Goal: Transaction & Acquisition: Download file/media

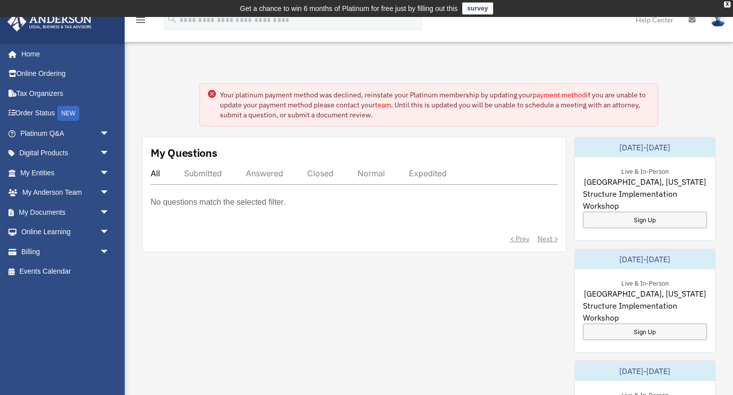
click at [211, 91] on circle at bounding box center [212, 94] width 8 height 8
click at [106, 165] on span "arrow_drop_down" at bounding box center [110, 173] width 20 height 20
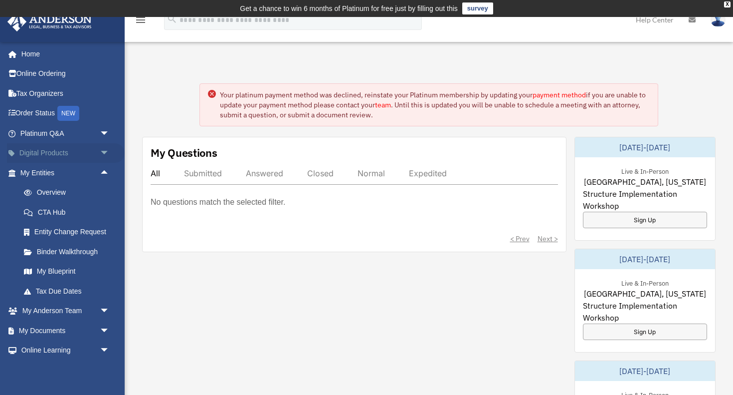
click at [100, 151] on span "arrow_drop_down" at bounding box center [110, 153] width 20 height 20
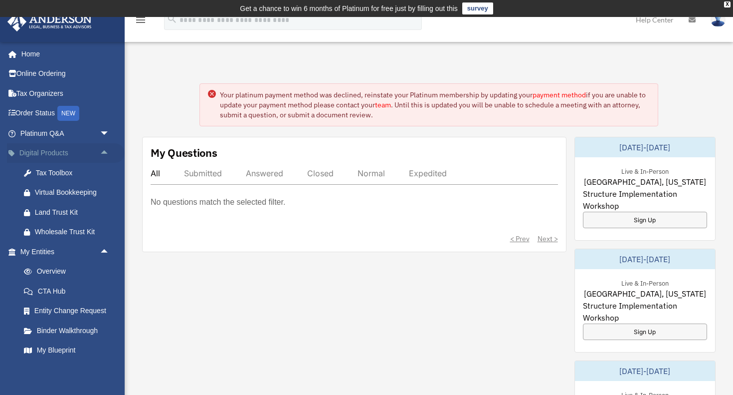
click at [100, 151] on span "arrow_drop_up" at bounding box center [110, 153] width 20 height 20
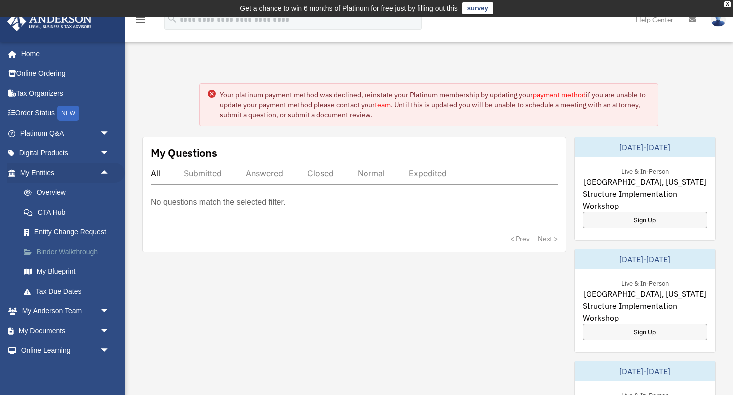
click at [67, 248] on link "Binder Walkthrough" at bounding box center [69, 251] width 111 height 20
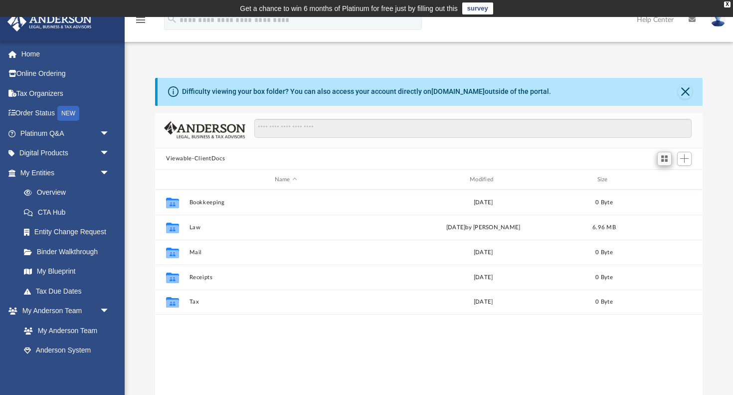
scroll to position [0, 0]
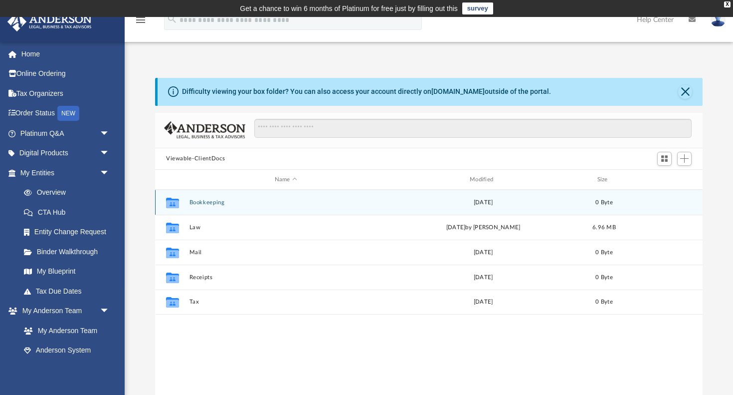
click at [217, 201] on button "Bookkeeping" at bounding box center [286, 202] width 193 height 6
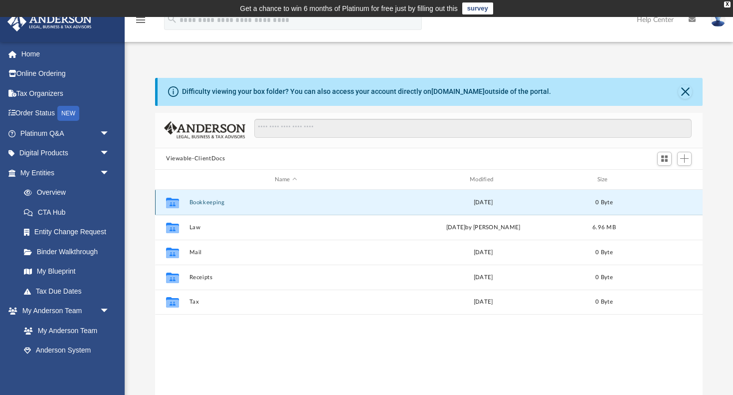
click at [217, 201] on button "Bookkeeping" at bounding box center [286, 202] width 193 height 6
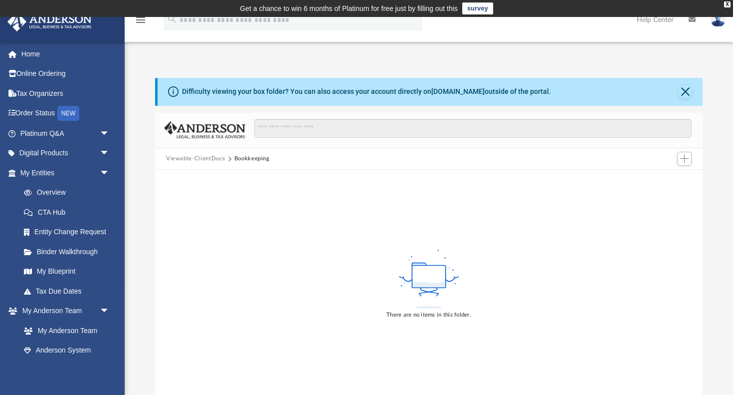
scroll to position [0, 0]
click at [200, 158] on button "Viewable-ClientDocs" at bounding box center [195, 158] width 59 height 9
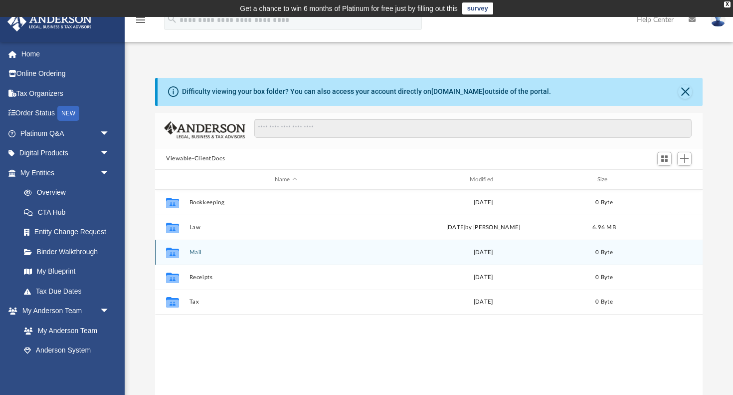
scroll to position [227, 548]
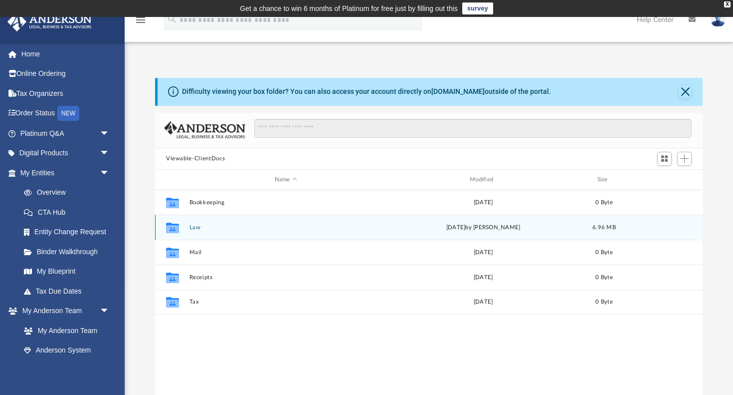
click at [201, 228] on button "Law" at bounding box center [286, 227] width 193 height 6
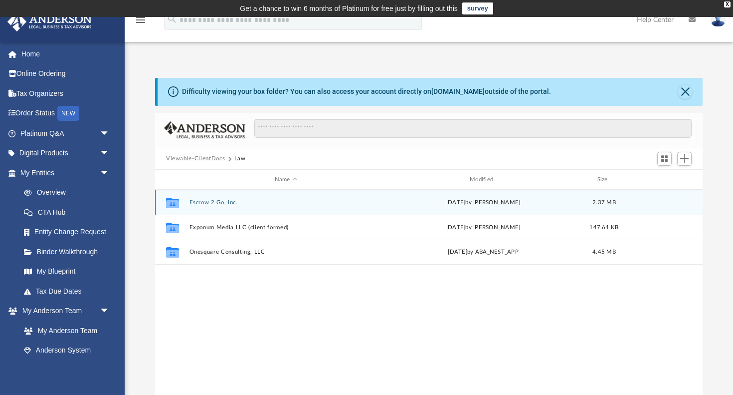
click at [217, 204] on button "Escrow 2 Go, Inc." at bounding box center [286, 202] width 193 height 6
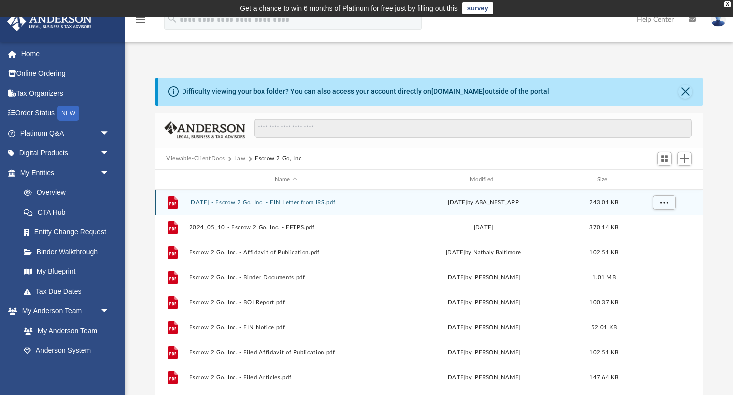
click at [301, 202] on button "[DATE] - Escrow 2 Go, Inc. - EIN Letter from IRS.pdf" at bounding box center [286, 202] width 193 height 6
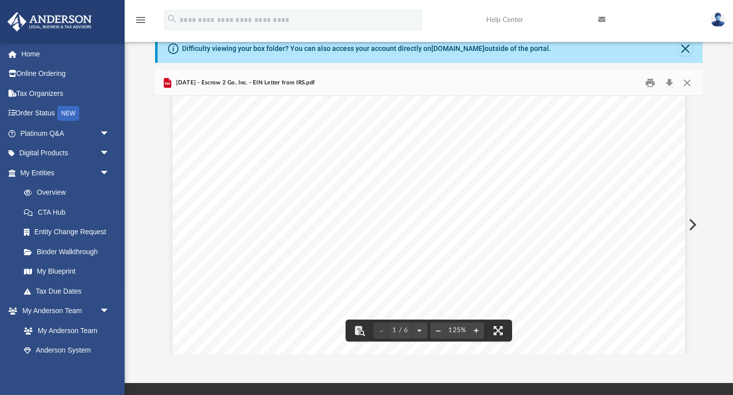
scroll to position [64, 0]
drag, startPoint x: 559, startPoint y: 135, endPoint x: 511, endPoint y: 135, distance: 47.9
click at [511, 135] on div "Page 1" at bounding box center [429, 368] width 513 height 658
drag, startPoint x: 508, startPoint y: 135, endPoint x: 545, endPoint y: 136, distance: 36.9
click at [545, 136] on div "Page 1" at bounding box center [429, 368] width 513 height 658
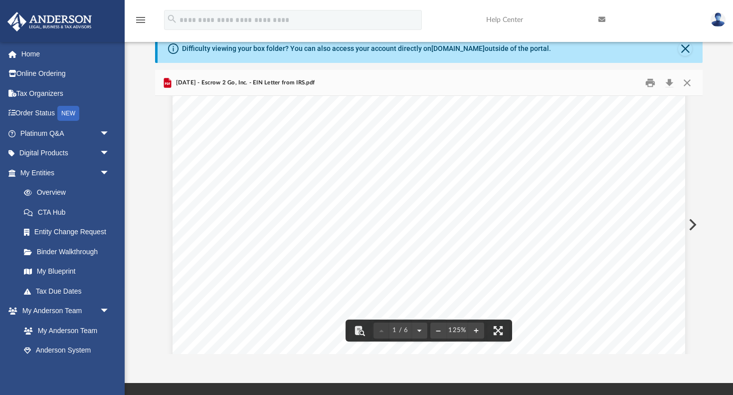
drag, startPoint x: 545, startPoint y: 136, endPoint x: 524, endPoint y: 136, distance: 20.9
click at [524, 136] on div "Page 1" at bounding box center [429, 368] width 513 height 658
drag, startPoint x: 300, startPoint y: 288, endPoint x: 259, endPoint y: 288, distance: 40.9
click at [259, 288] on div "Page 1" at bounding box center [429, 368] width 513 height 658
click at [669, 80] on button "Download" at bounding box center [669, 82] width 18 height 15
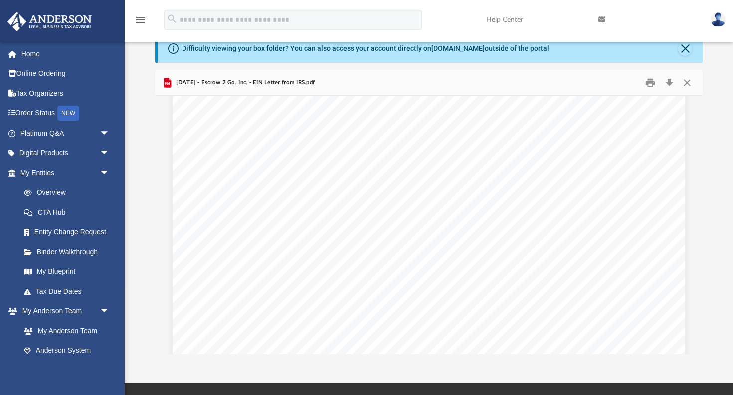
click at [468, 10] on div "menu search Site Menu add [EMAIL_ADDRESS][DOMAIN_NAME] My Profile Reset Passwor…" at bounding box center [366, 24] width 718 height 34
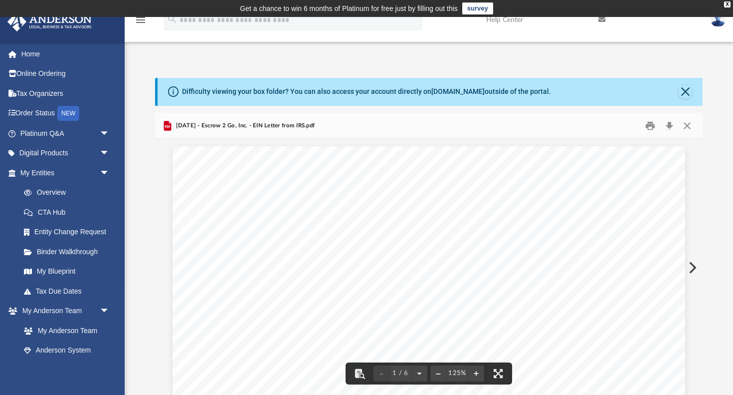
scroll to position [0, 0]
click at [683, 91] on button "Close" at bounding box center [685, 92] width 14 height 14
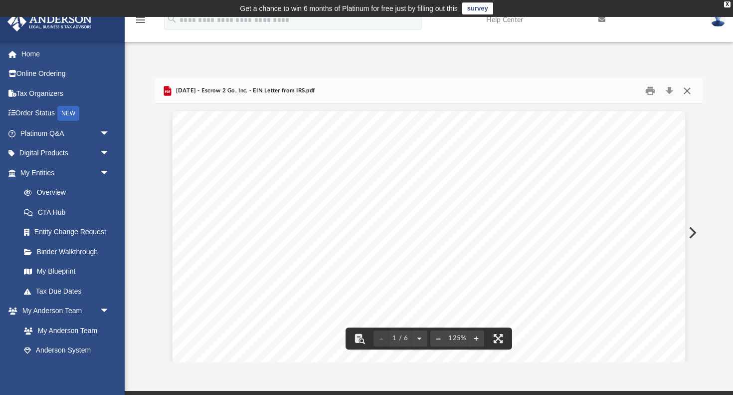
click at [687, 89] on button "Close" at bounding box center [687, 90] width 18 height 15
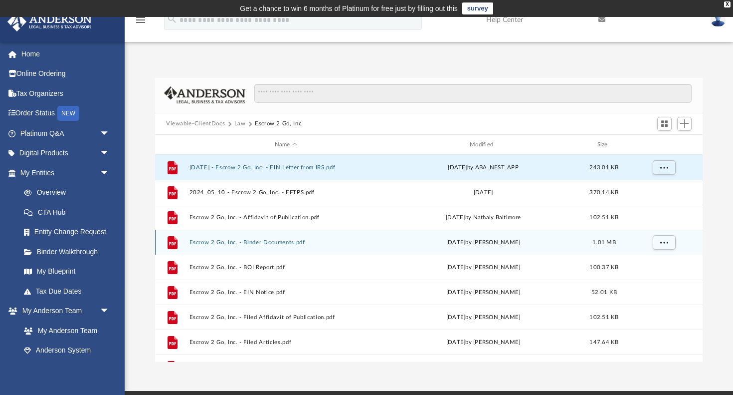
click at [274, 242] on button "Escrow 2 Go, Inc. - Binder Documents.pdf" at bounding box center [286, 242] width 193 height 6
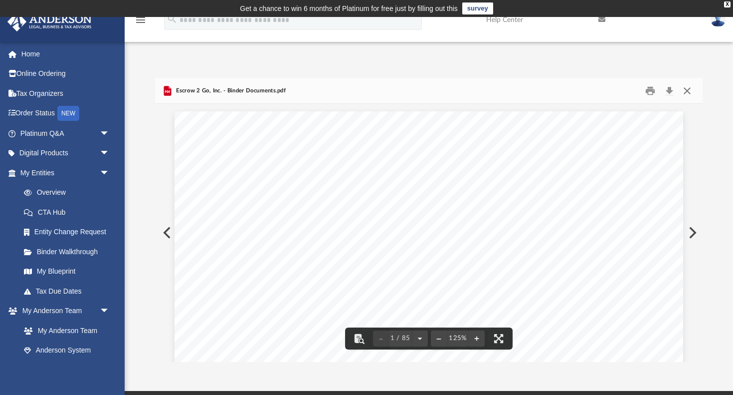
click at [686, 94] on button "Close" at bounding box center [687, 90] width 18 height 15
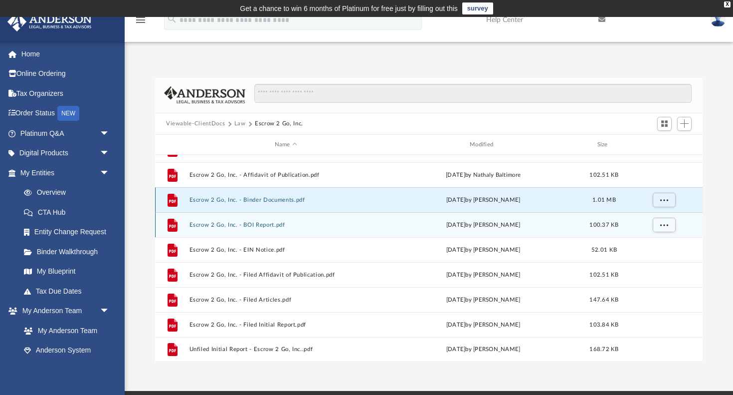
scroll to position [42, 0]
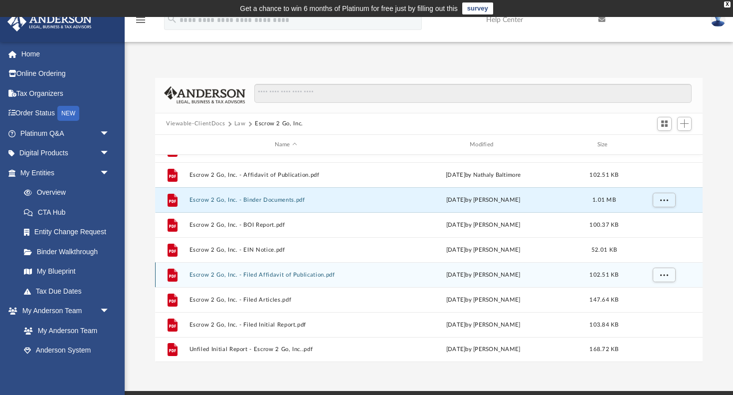
click at [265, 272] on button "Escrow 2 Go, Inc. - Filed Affidavit of Publication.pdf" at bounding box center [286, 274] width 193 height 6
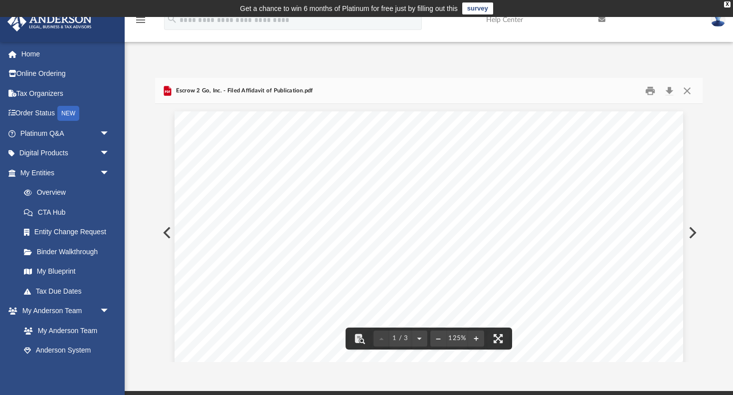
scroll to position [0, 0]
click at [690, 232] on button "Preview" at bounding box center [692, 232] width 22 height 28
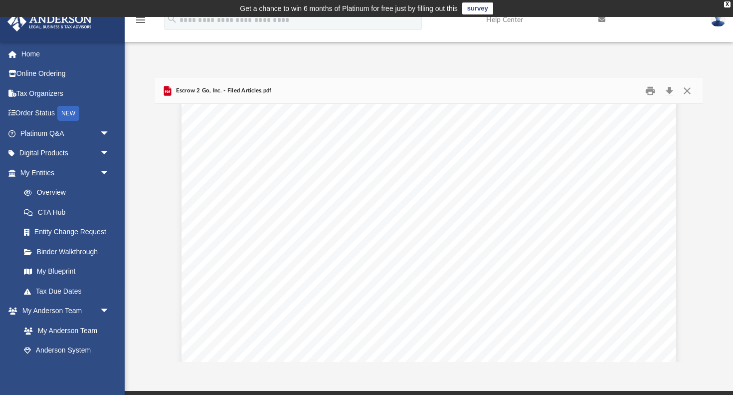
scroll to position [18, 0]
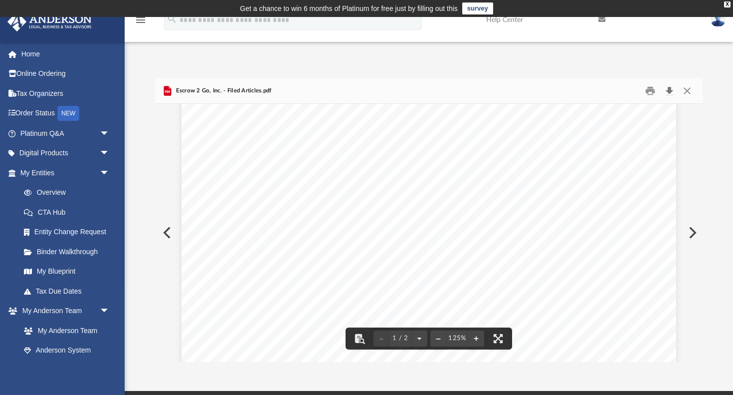
click at [670, 86] on button "Download" at bounding box center [669, 90] width 18 height 15
click at [669, 90] on button "Download" at bounding box center [669, 90] width 18 height 15
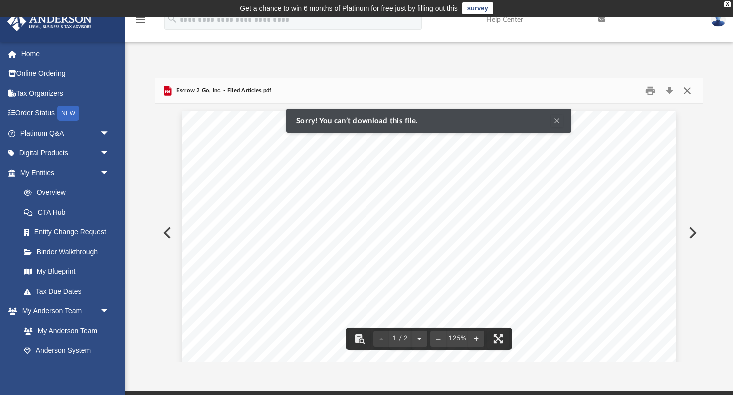
scroll to position [0, 0]
click at [559, 120] on button "Clear Notification" at bounding box center [557, 121] width 12 height 12
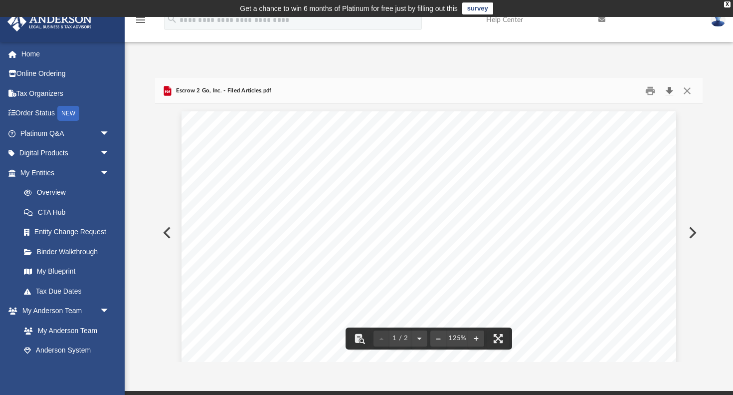
click at [671, 90] on button "Download" at bounding box center [669, 90] width 18 height 15
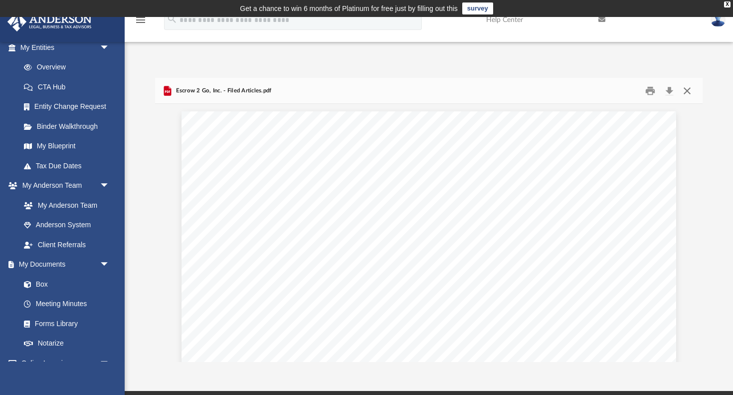
click at [687, 88] on button "Close" at bounding box center [687, 90] width 18 height 15
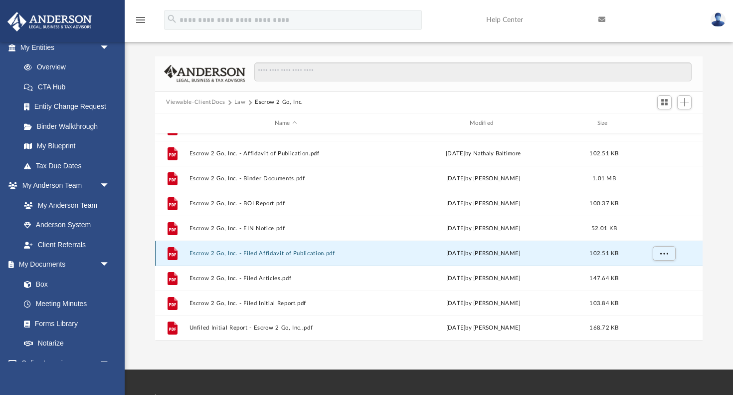
scroll to position [42, 0]
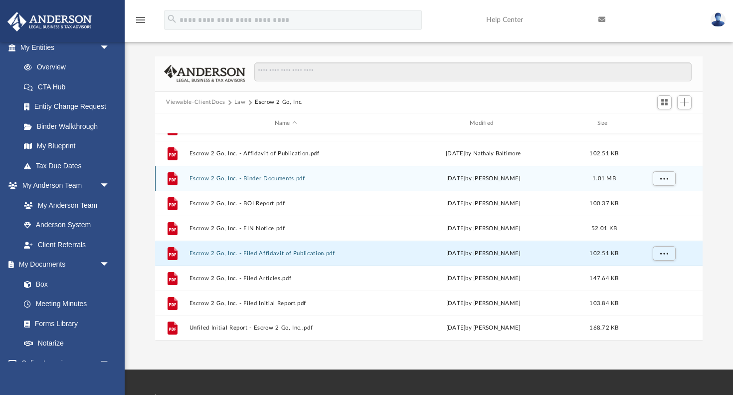
click at [275, 179] on button "Escrow 2 Go, Inc. - Binder Documents.pdf" at bounding box center [286, 178] width 193 height 6
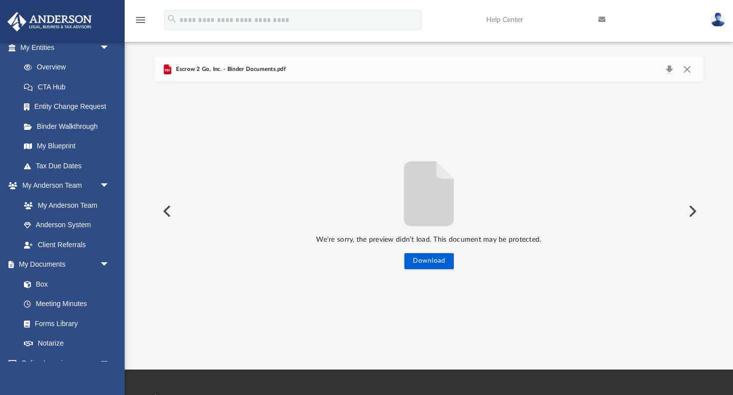
click at [489, 177] on div "We’re sorry, the preview didn’t load. This document may be protected. Download" at bounding box center [429, 212] width 548 height 116
click at [412, 216] on icon "File preview" at bounding box center [429, 193] width 50 height 65
click at [689, 68] on button "Close" at bounding box center [687, 69] width 18 height 14
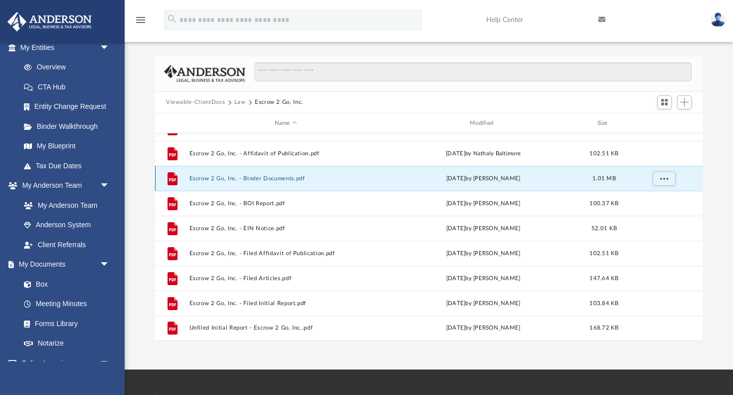
click at [263, 178] on button "Escrow 2 Go, Inc. - Binder Documents.pdf" at bounding box center [286, 178] width 193 height 6
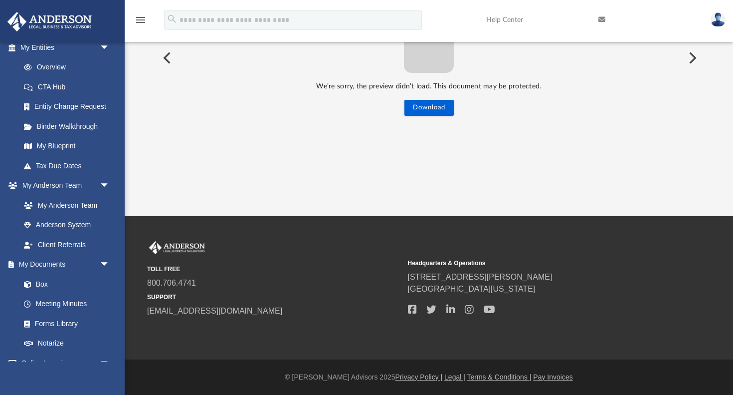
click at [692, 58] on button "Preview" at bounding box center [692, 58] width 22 height 28
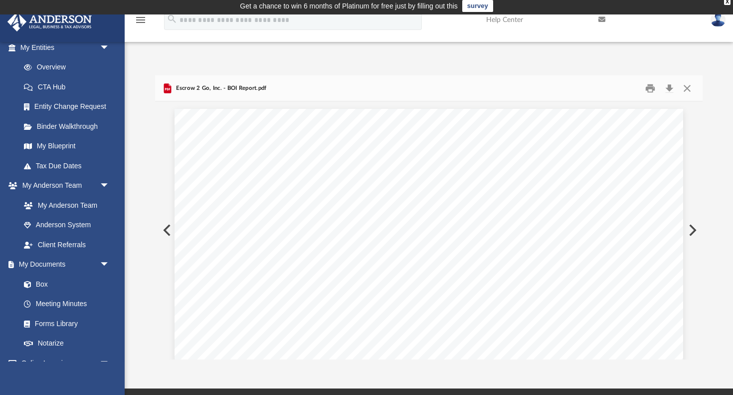
scroll to position [0, 0]
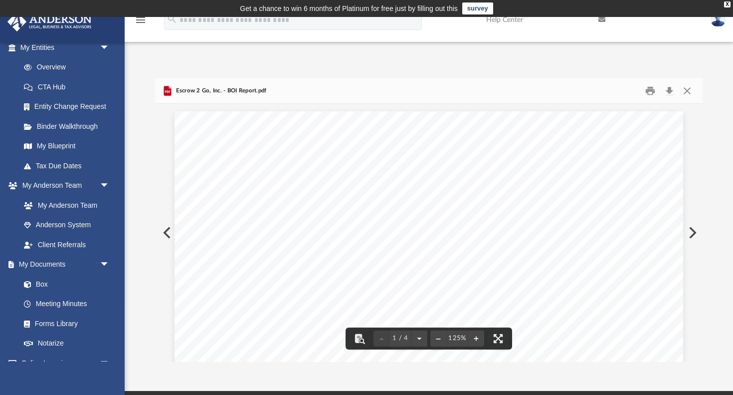
click at [165, 228] on button "Preview" at bounding box center [166, 232] width 22 height 28
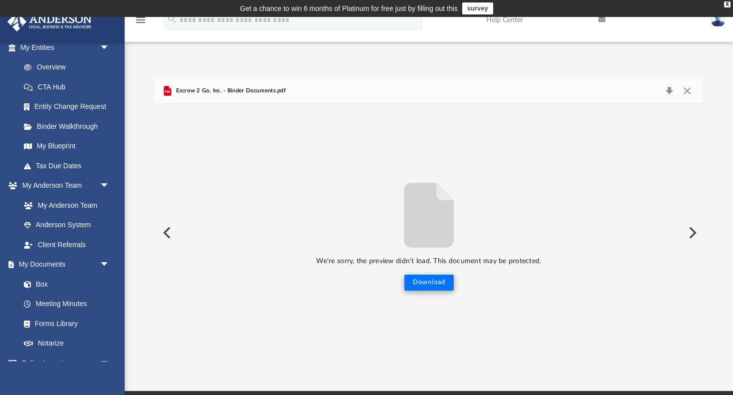
click at [431, 287] on button "Download" at bounding box center [429, 282] width 49 height 16
